Goal: Information Seeking & Learning: Learn about a topic

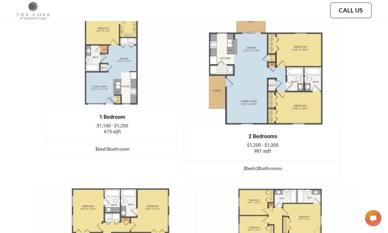
scroll to position [1070, 0]
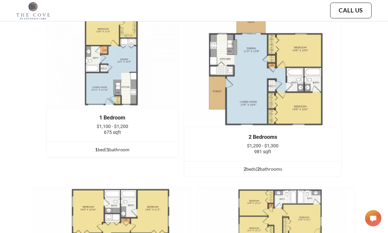
click at [278, 122] on img at bounding box center [263, 68] width 158 height 119
click at [269, 128] on img at bounding box center [263, 68] width 158 height 119
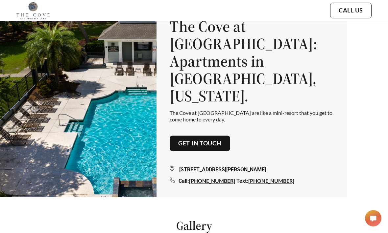
scroll to position [0, 0]
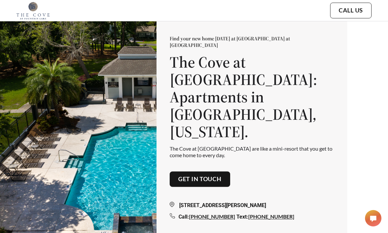
click at [40, 12] on img at bounding box center [32, 11] width 33 height 18
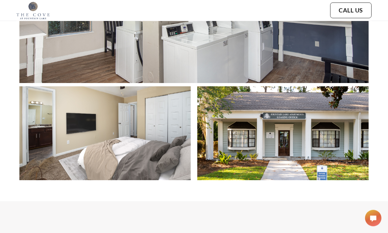
scroll to position [558, 0]
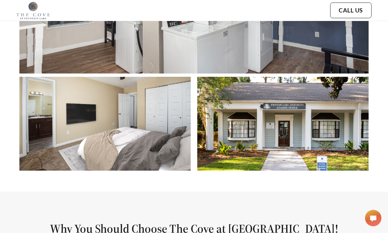
click at [153, 165] on img at bounding box center [104, 124] width 171 height 94
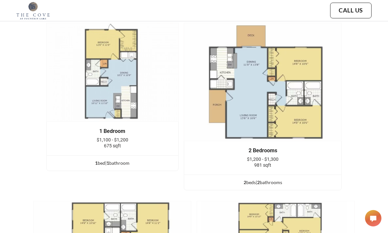
scroll to position [1063, 0]
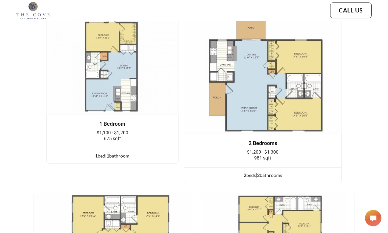
click at [302, 127] on img at bounding box center [263, 75] width 158 height 119
click at [270, 155] on span "$1,200 - $1,300" at bounding box center [263, 152] width 32 height 5
click at [271, 155] on span "$1,200 - $1,300" at bounding box center [263, 152] width 32 height 5
click at [250, 179] on div "2 bed s | 2 bathroom s" at bounding box center [262, 175] width 157 height 7
click at [261, 179] on div "2 bed s | 2 bathroom s" at bounding box center [262, 175] width 157 height 7
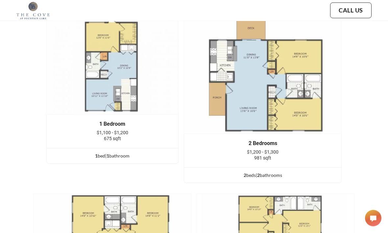
click at [248, 179] on div "2 bed s | 2 bathroom s" at bounding box center [262, 175] width 157 height 7
click at [276, 179] on div "2 bed s | 2 bathroom s" at bounding box center [262, 175] width 157 height 7
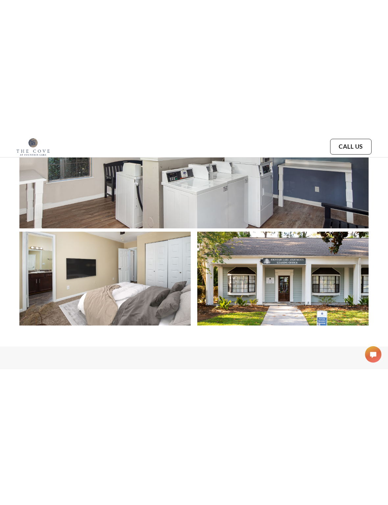
scroll to position [411, 0]
